Goal: Navigation & Orientation: Find specific page/section

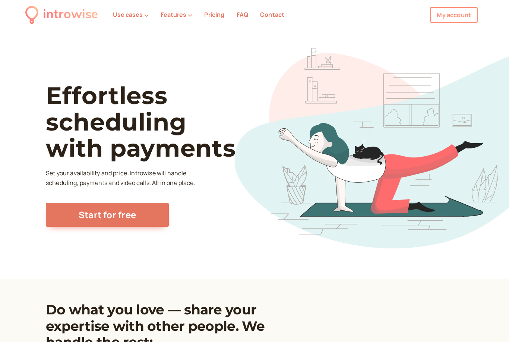
click at [390, 15] on link "My account" at bounding box center [454, 15] width 48 height 16
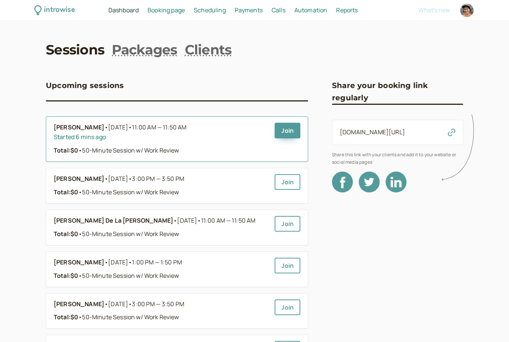
click at [103, 129] on b "[PERSON_NAME]" at bounding box center [79, 128] width 51 height 10
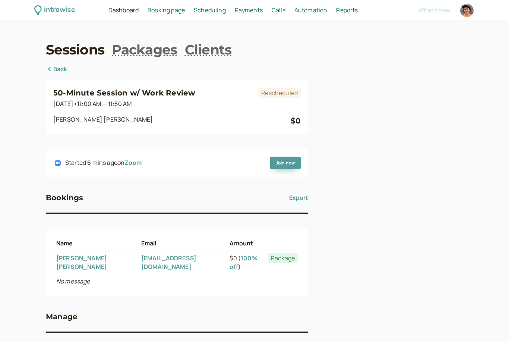
click at [92, 259] on link "[PERSON_NAME]" at bounding box center [81, 262] width 51 height 17
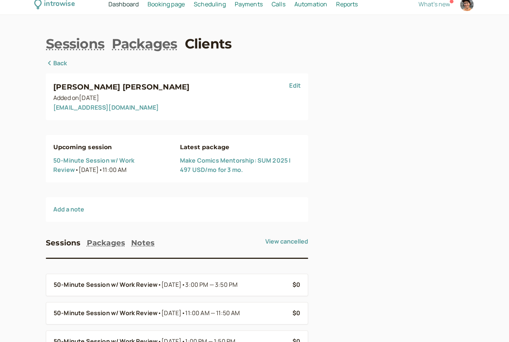
scroll to position [6, 0]
